Goal: Information Seeking & Learning: Learn about a topic

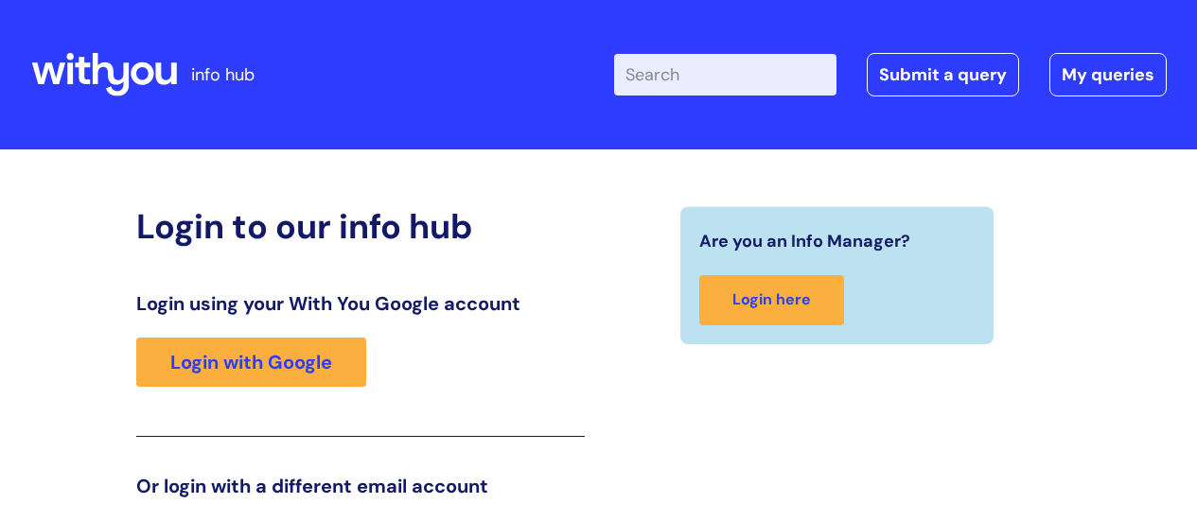
scroll to position [289, 0]
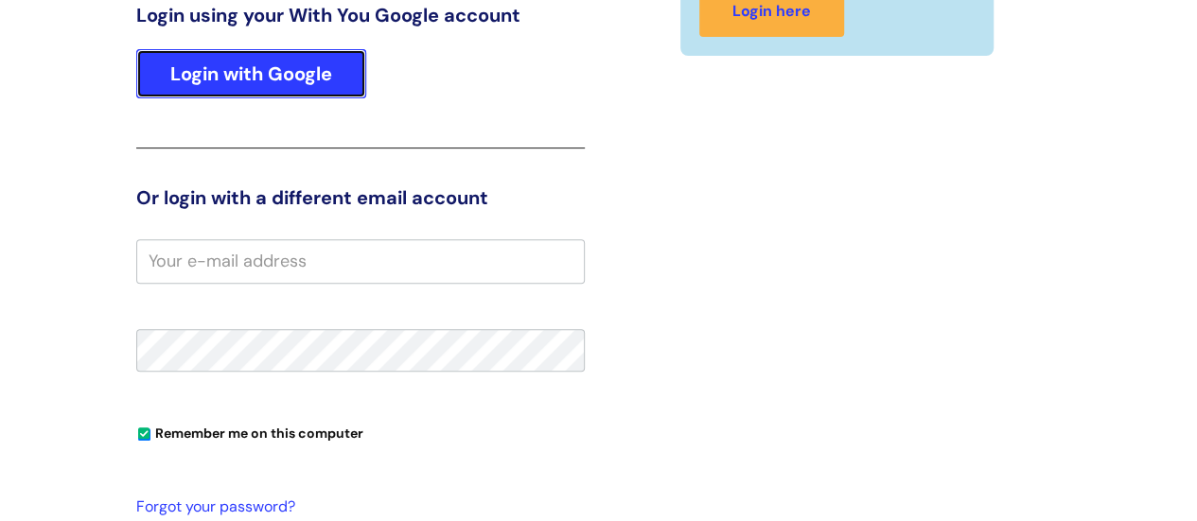
click at [286, 54] on link "Login with Google" at bounding box center [251, 73] width 230 height 49
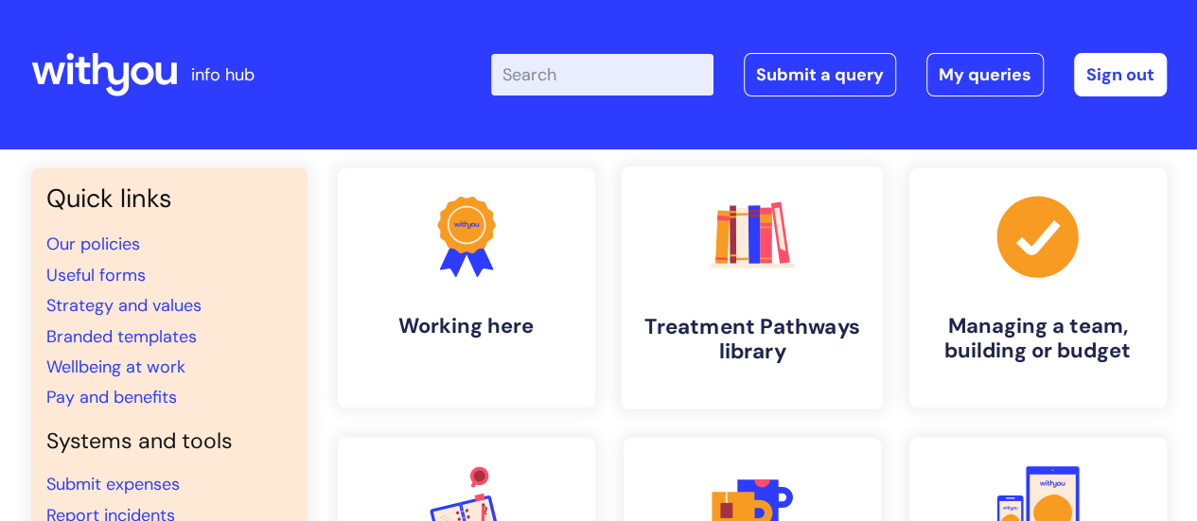
click at [762, 270] on icon ".cls-1{fill:#f89b22;}.cls-1,.cls-2,.cls-3,.cls-4,.cls-5,.cls-6,.cls-7{stroke-wi…" at bounding box center [752, 236] width 94 height 94
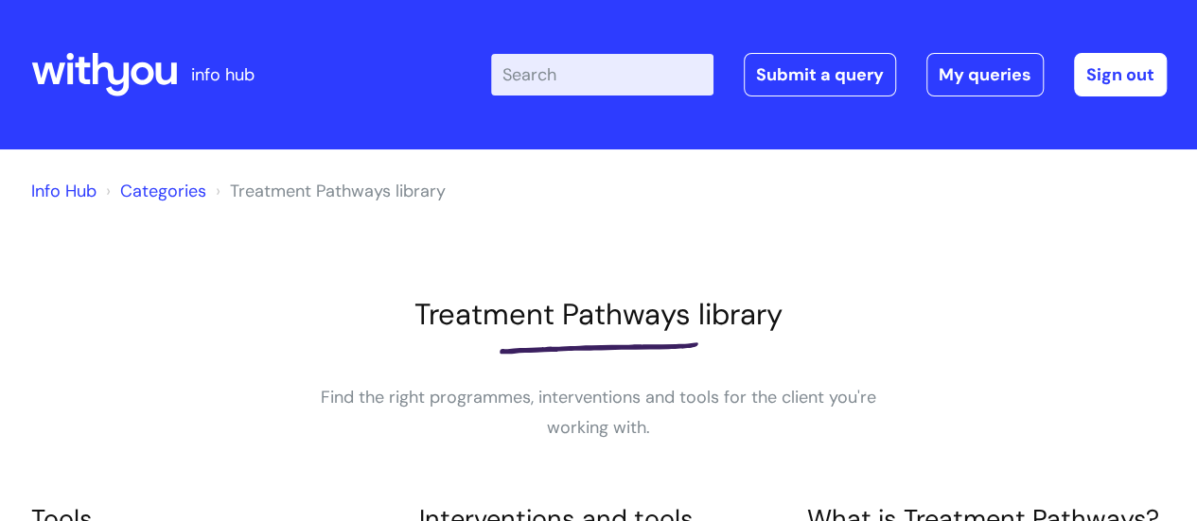
click at [551, 73] on input "Enter your search term here..." at bounding box center [602, 75] width 222 height 42
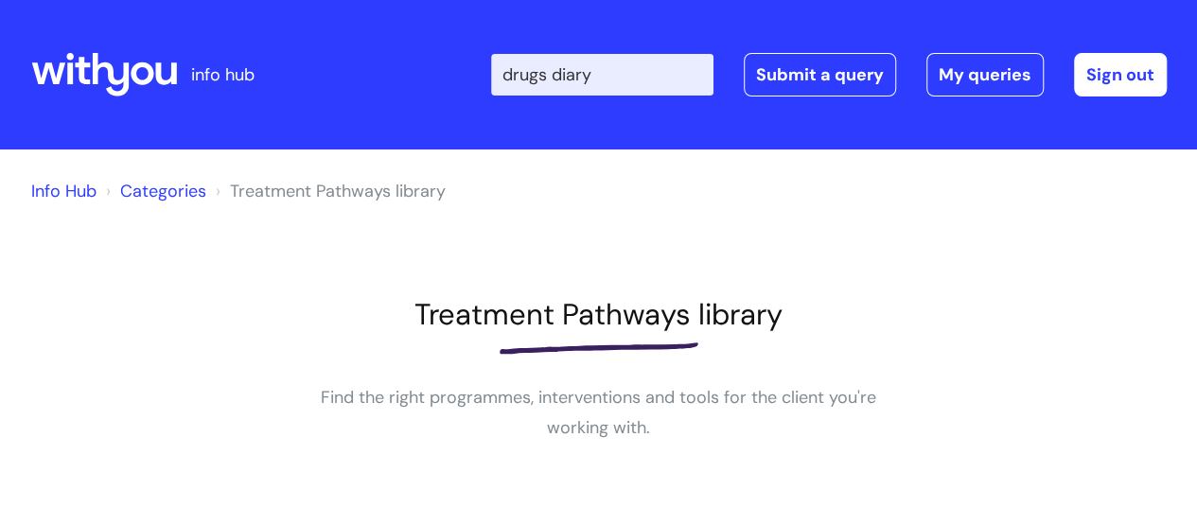
type input "drugs diary"
click button "Search" at bounding box center [0, 0] width 0 height 0
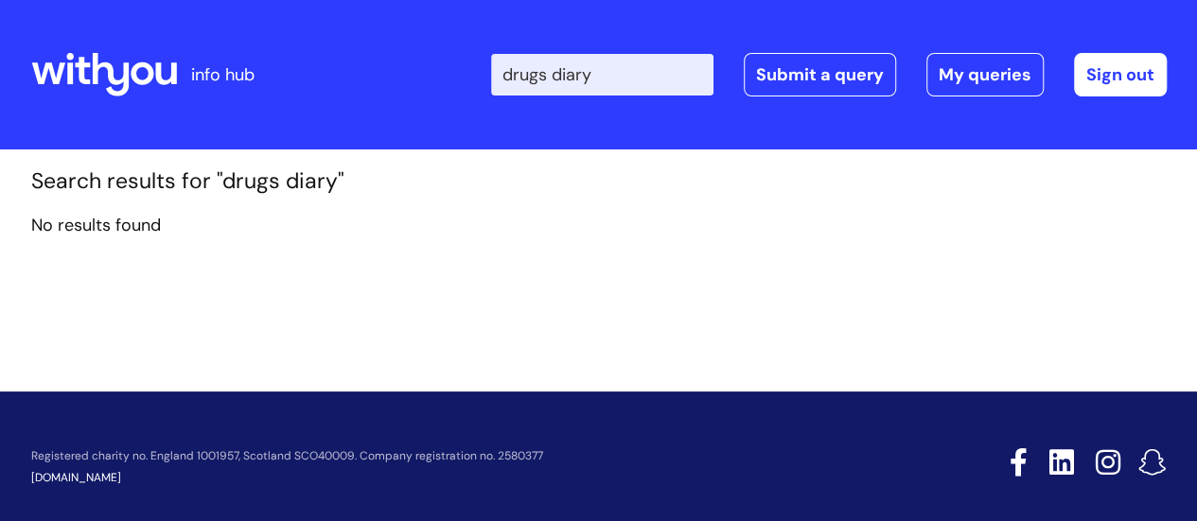
click at [578, 78] on input "drugs diary" at bounding box center [602, 75] width 222 height 42
type input "diary"
click button "Search" at bounding box center [0, 0] width 0 height 0
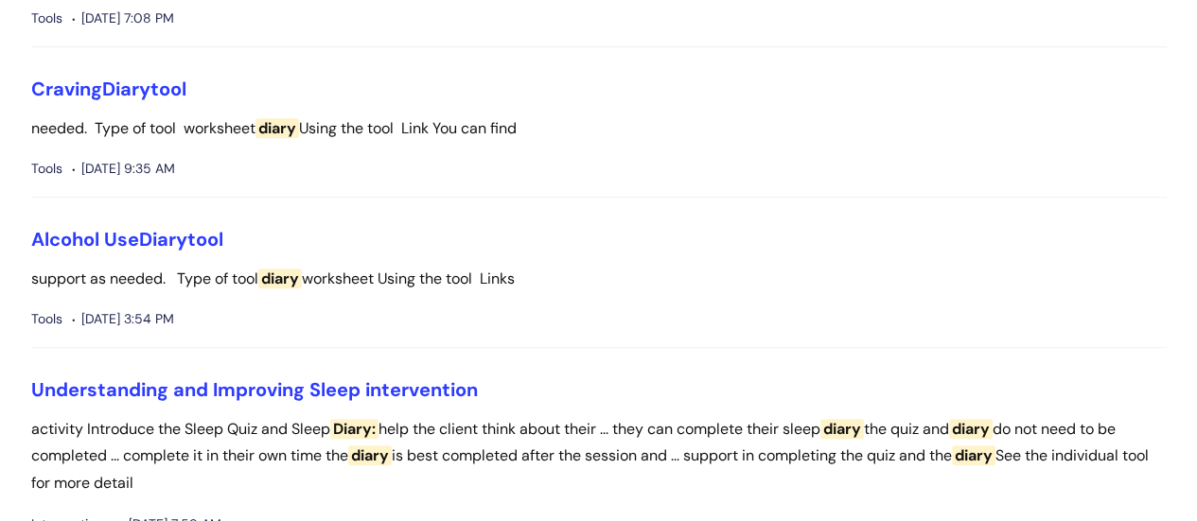
scroll to position [415, 0]
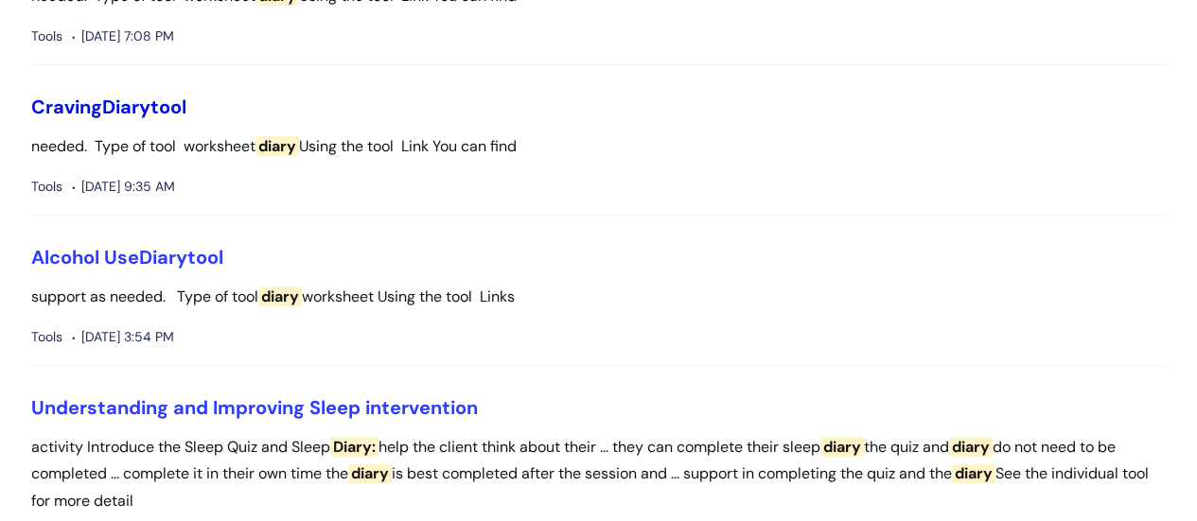
click at [95, 102] on link "Craving Diary tool" at bounding box center [108, 107] width 155 height 25
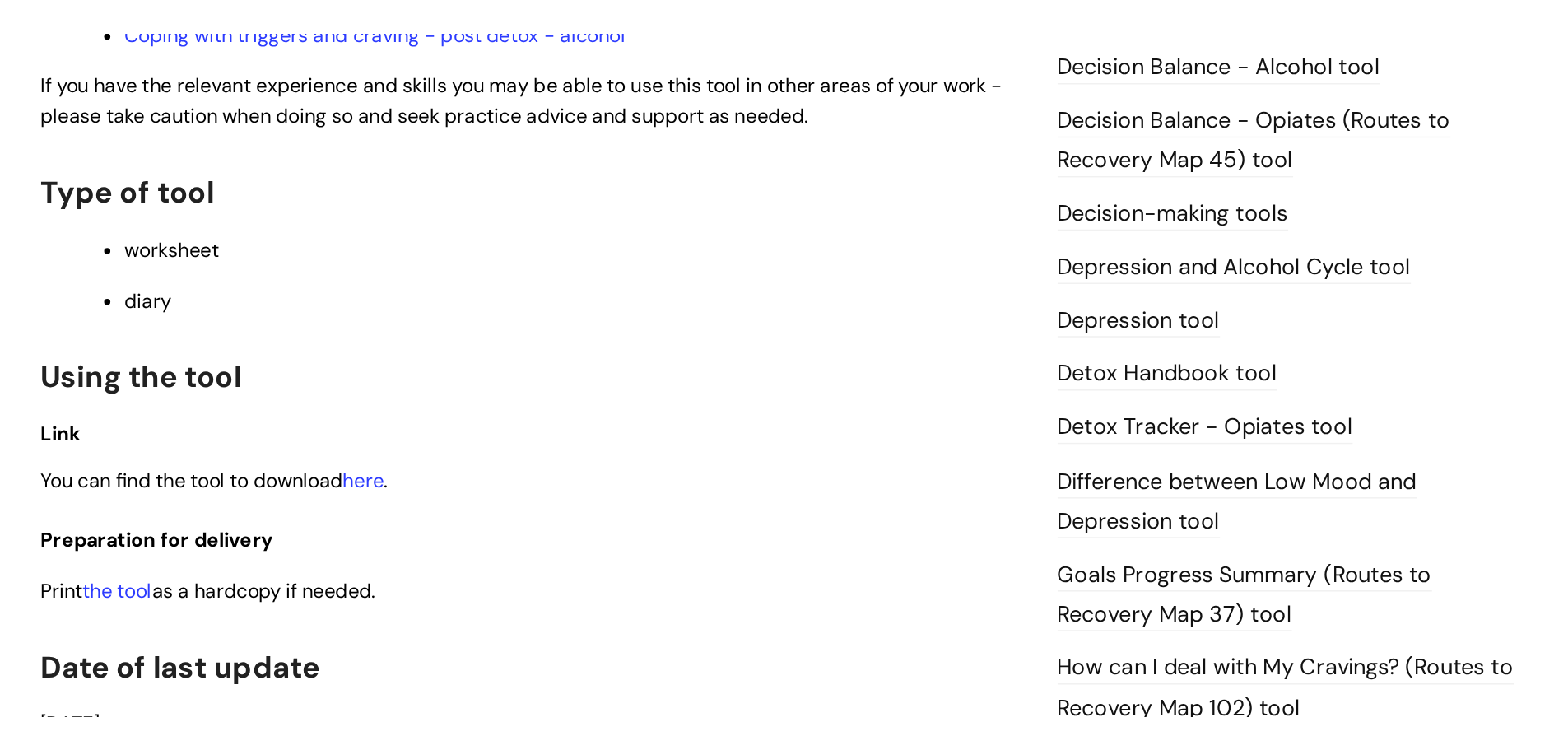
scroll to position [858, 0]
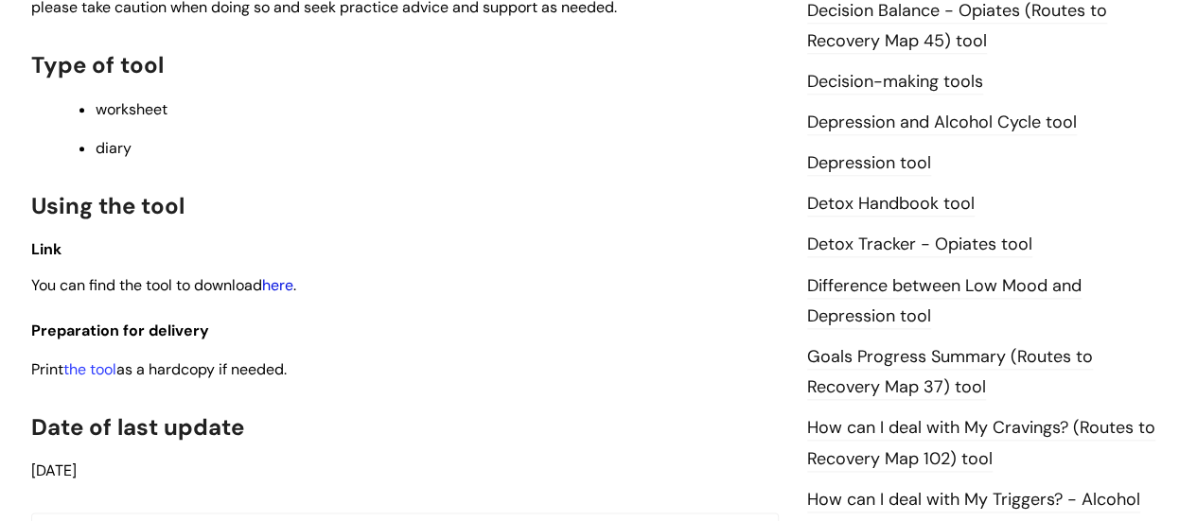
click at [279, 288] on link "here" at bounding box center [277, 285] width 31 height 20
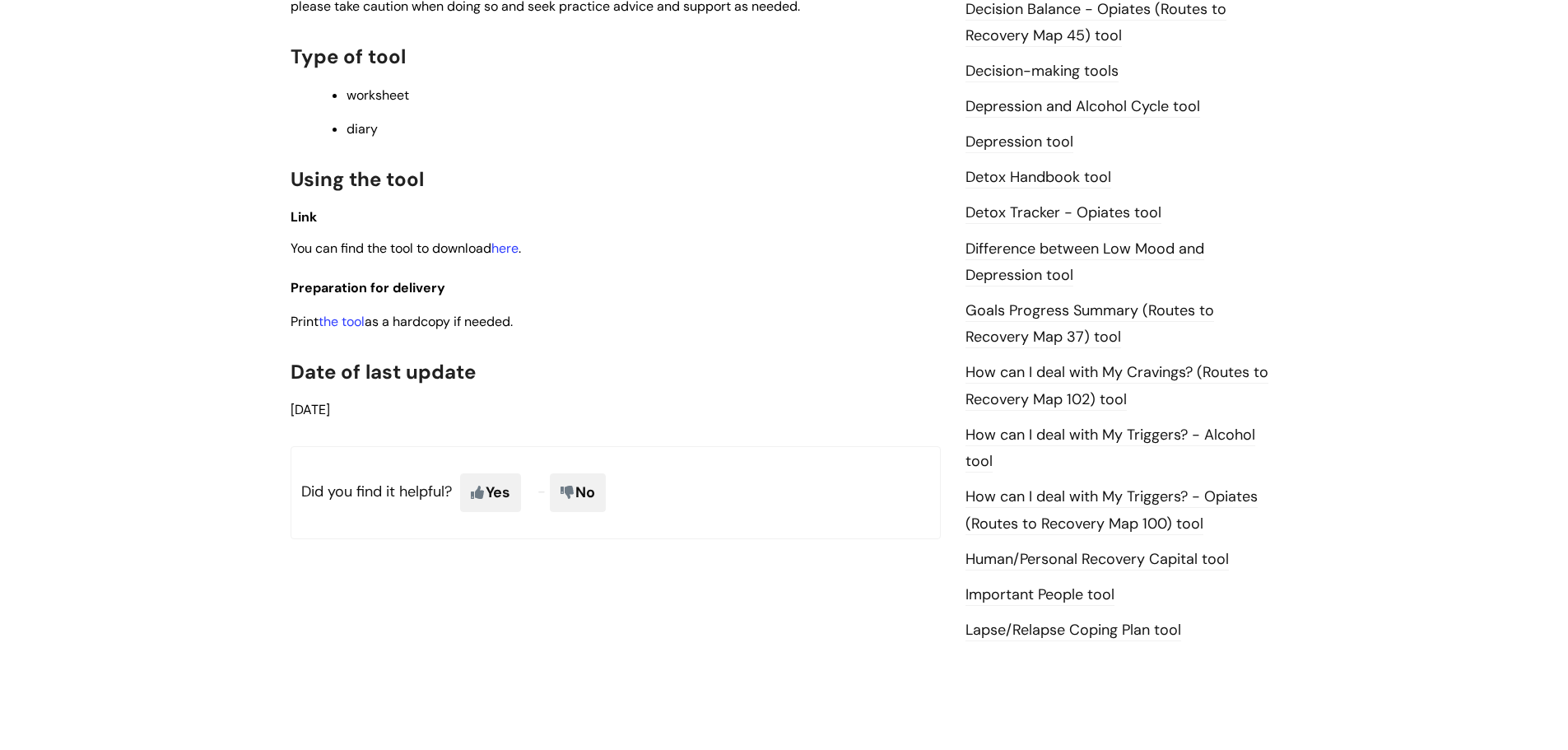
click at [1040, 6] on link "Decision Balance - Opiates (Routes to Recovery Map 45) tool" at bounding box center [1096, 23] width 261 height 48
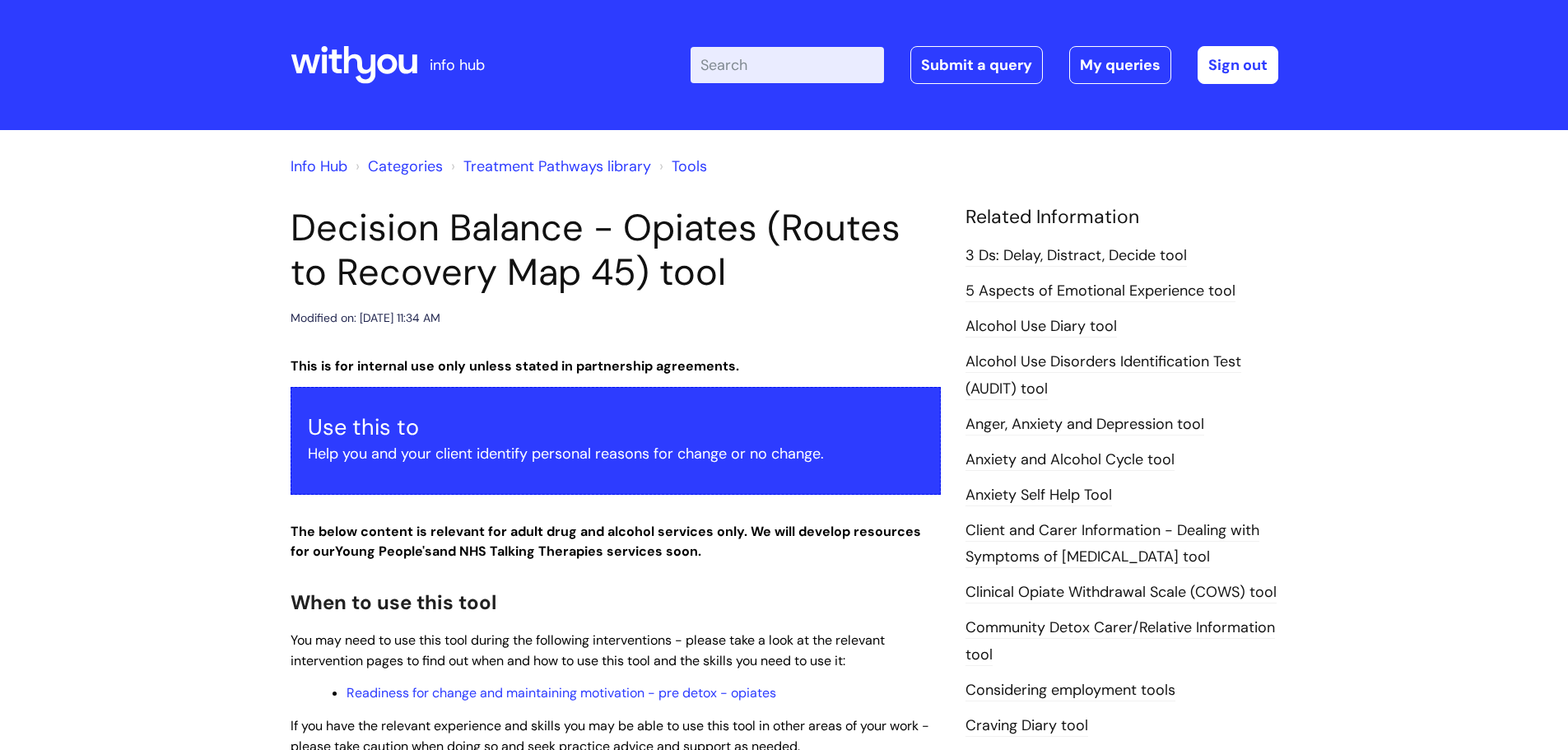
click at [791, 68] on input "Enter your search term here..." at bounding box center [787, 65] width 193 height 37
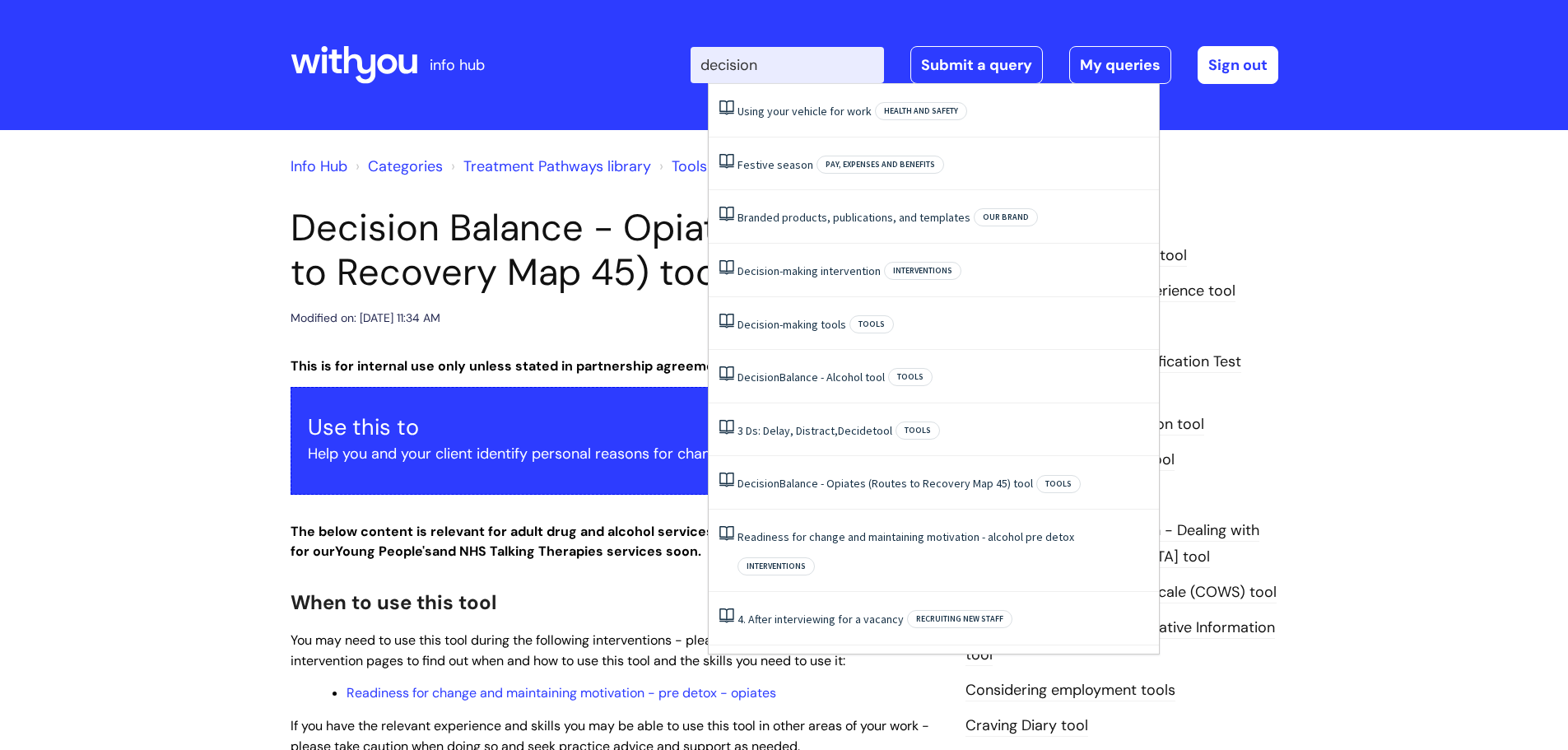
type input "decision"
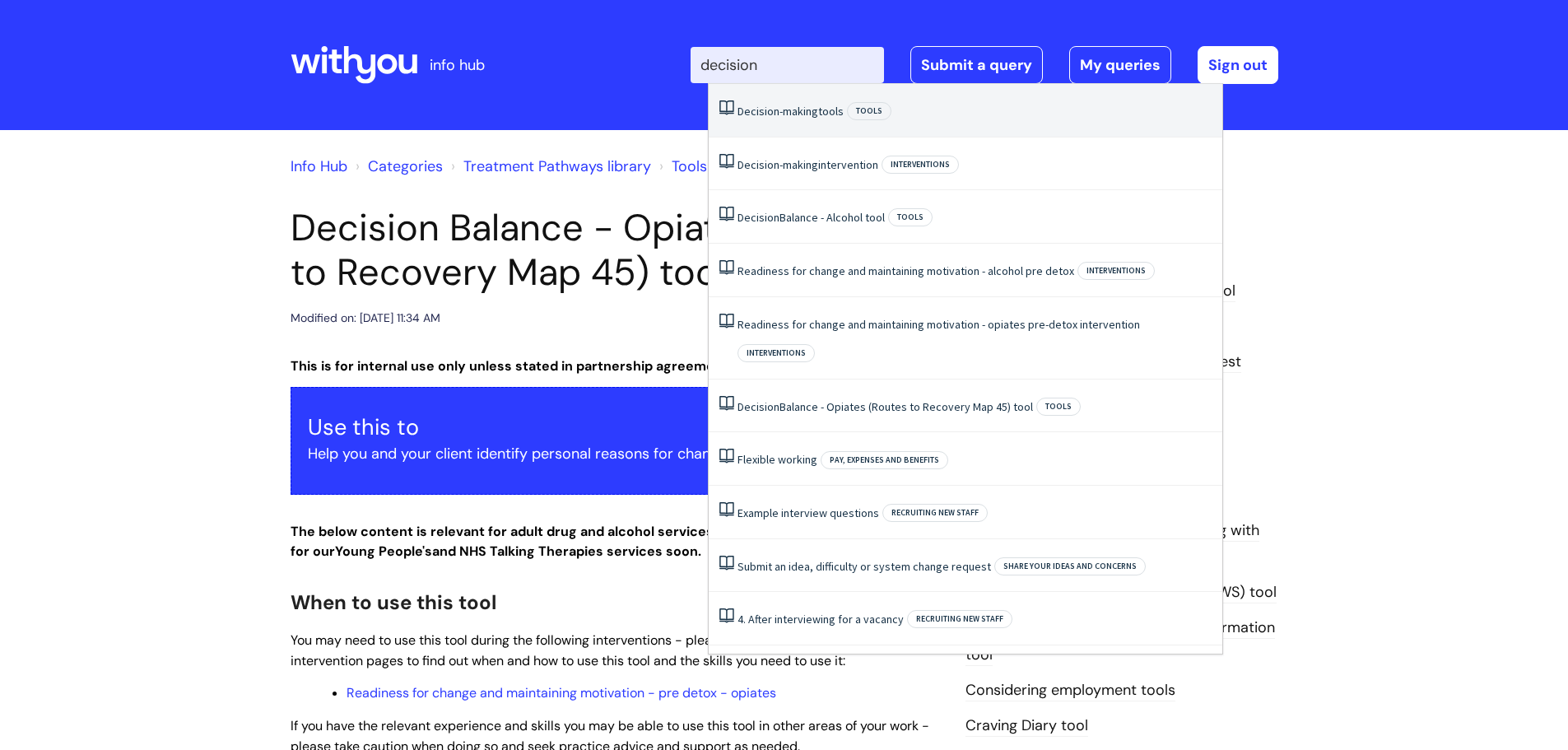
click at [811, 114] on span "Decision-making" at bounding box center [777, 110] width 81 height 15
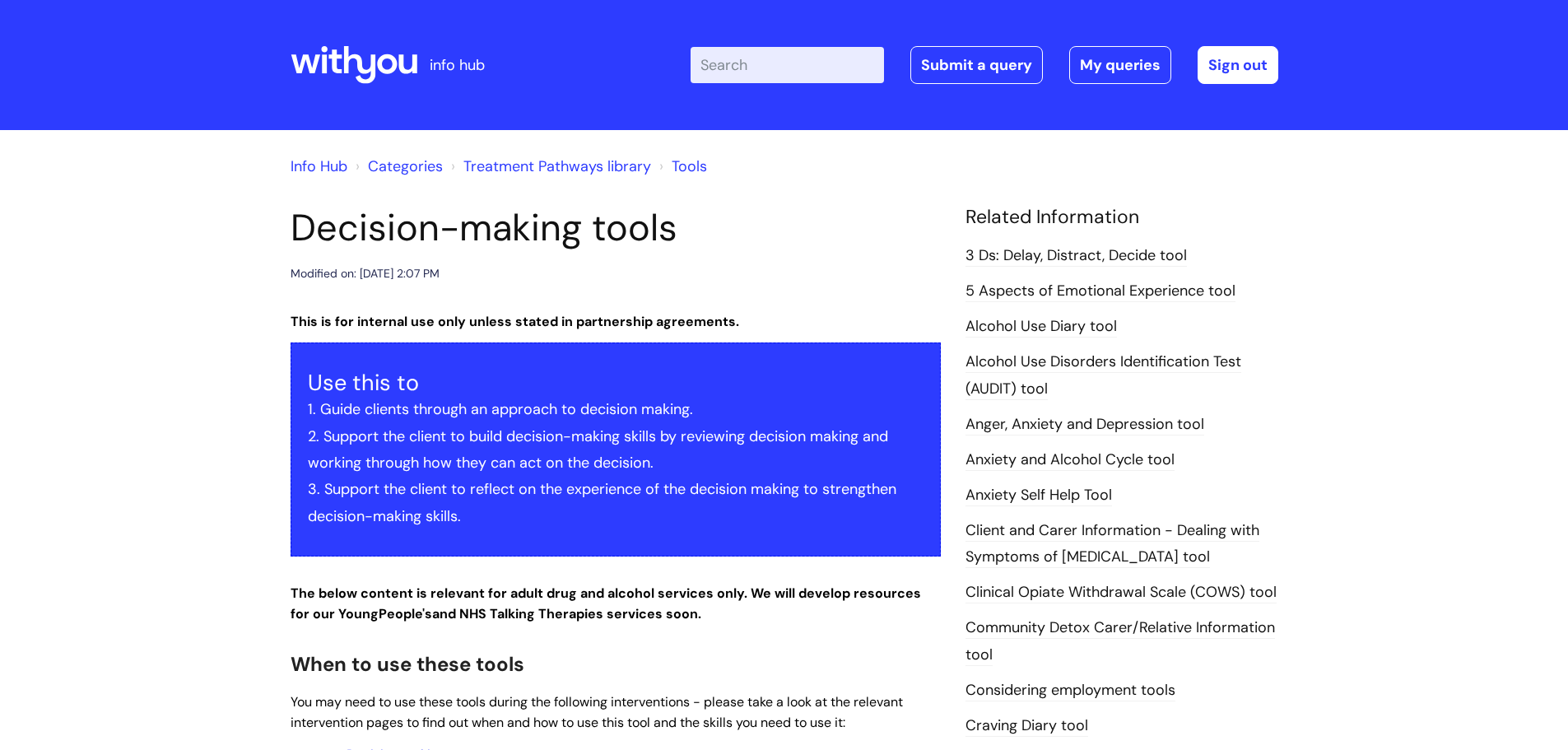
drag, startPoint x: 1567, startPoint y: 117, endPoint x: 1575, endPoint y: 153, distance: 36.9
click at [1567, 153] on html "info hub Enter your search term here... Search Submit a query My queries Welcom…" at bounding box center [784, 375] width 1568 height 750
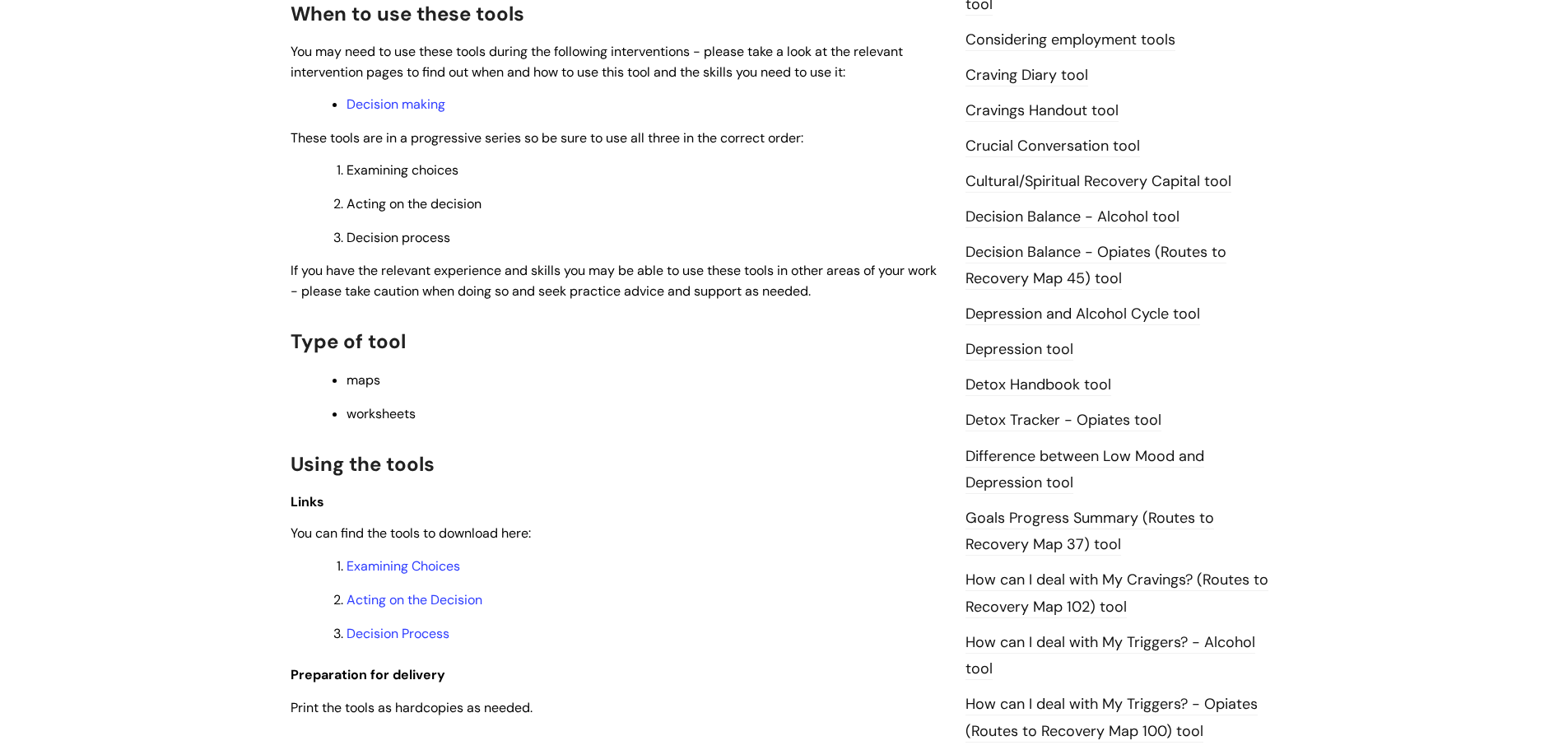
scroll to position [660, 0]
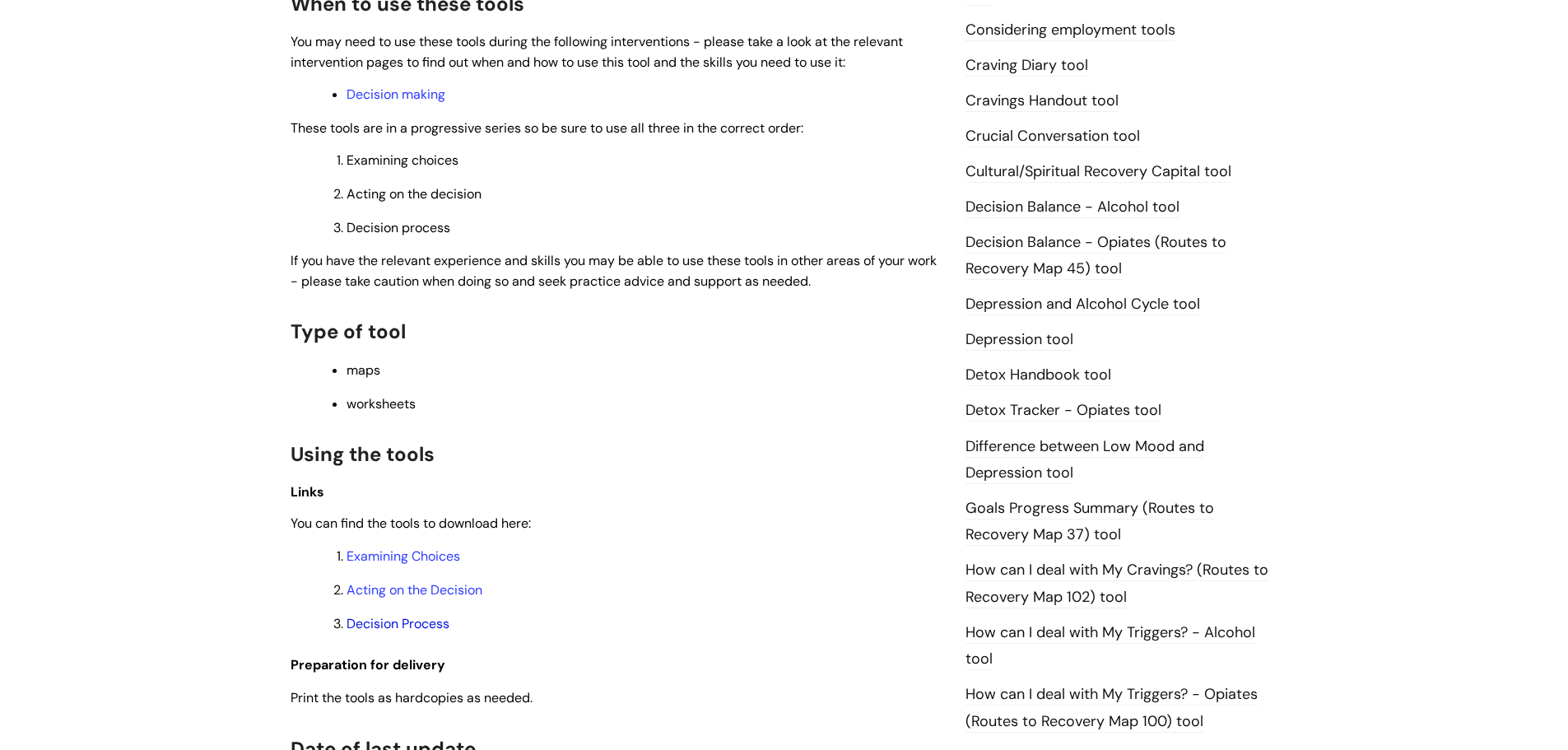
click at [421, 622] on link "Decision Process" at bounding box center [397, 624] width 103 height 17
click at [417, 100] on link "Decision making" at bounding box center [396, 94] width 99 height 17
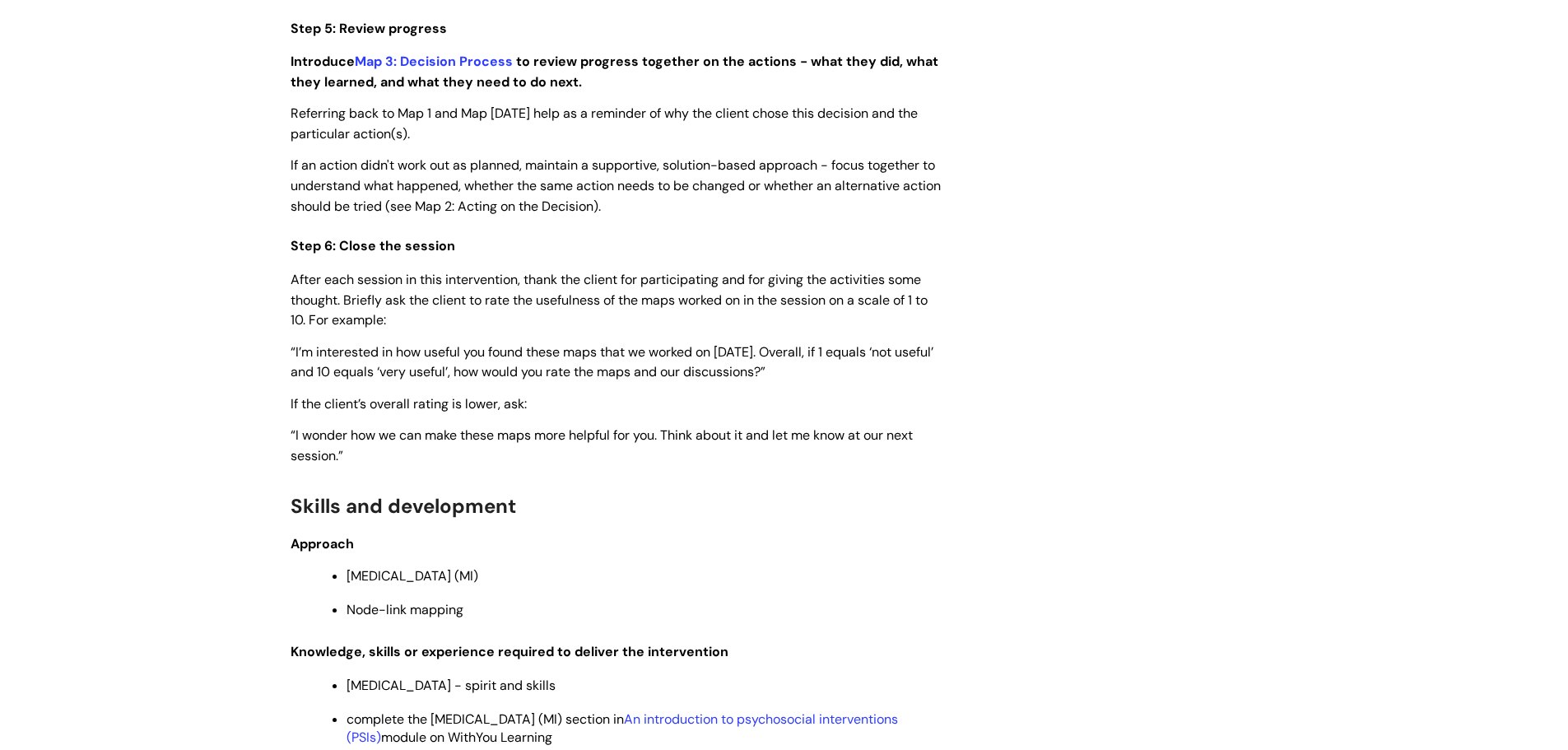
scroll to position [3706, 0]
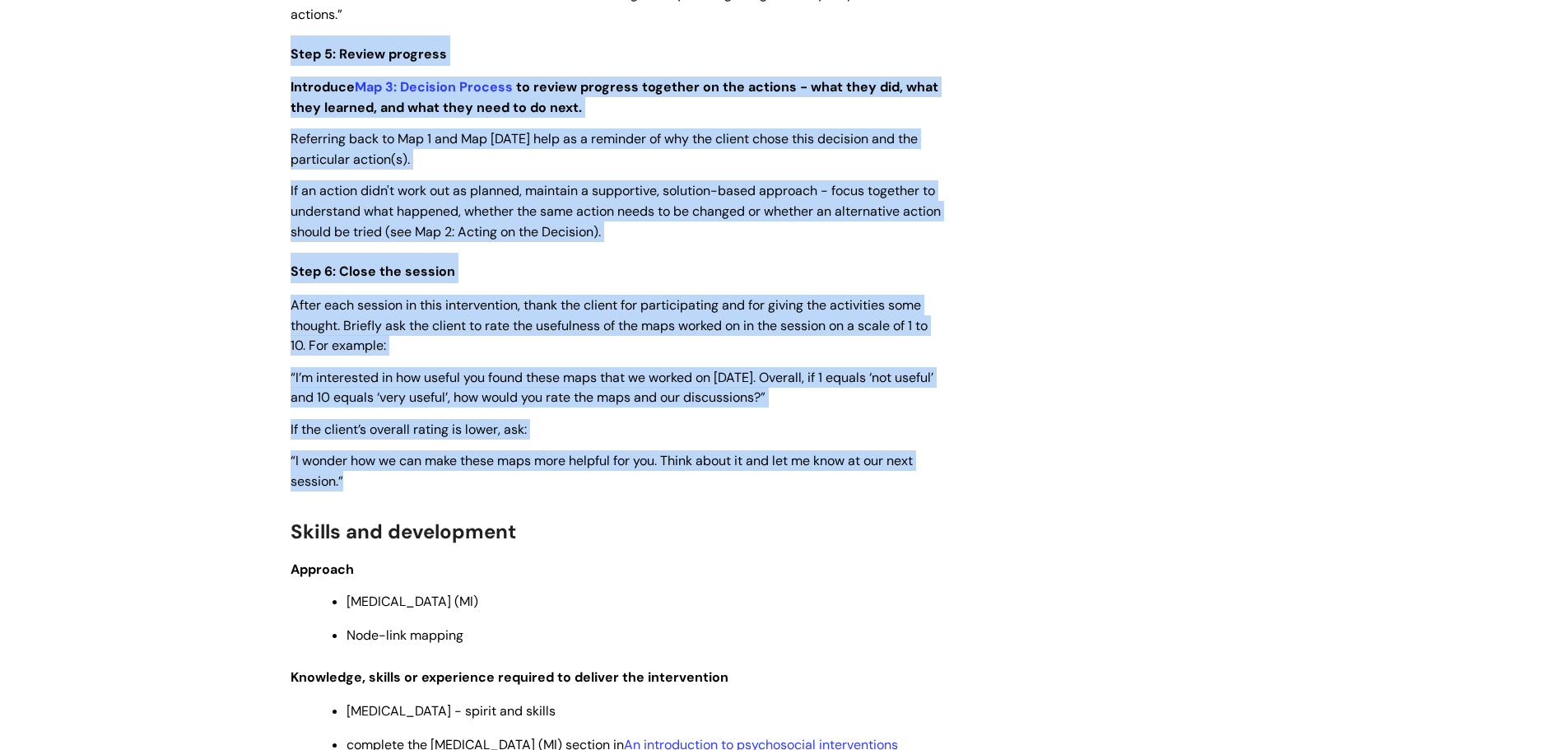
drag, startPoint x: 284, startPoint y: 57, endPoint x: 729, endPoint y: 471, distance: 607.8
copy div "Lore 8: Ipsumd sitametc Adipisci e Sed 9: Doeiusmo Tempori ut labore etdolore m…"
